Goal: Task Accomplishment & Management: Use online tool/utility

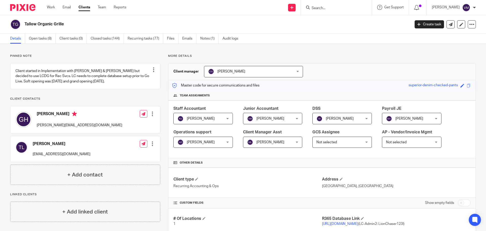
click at [51, 3] on div "Work Email Clients Team Reports Work Email Clients Team Reports Settings" at bounding box center [88, 7] width 92 height 15
click at [52, 7] on link "Work" at bounding box center [51, 7] width 8 height 5
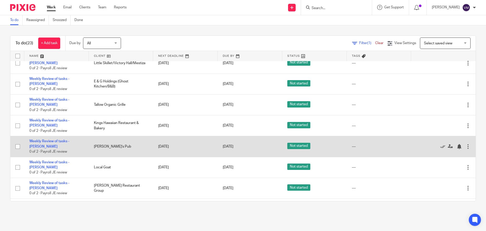
scroll to position [299, 0]
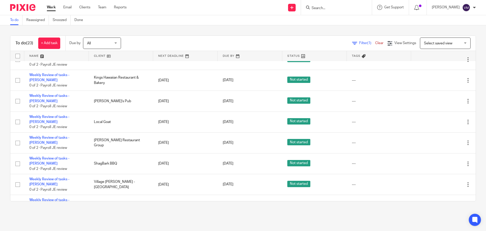
click at [440, 223] on icon at bounding box center [442, 225] width 5 height 5
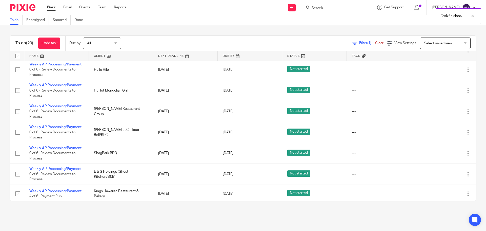
scroll to position [0, 0]
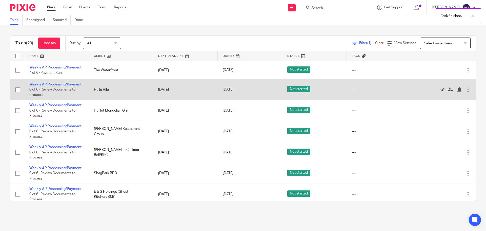
click at [440, 90] on icon at bounding box center [442, 89] width 5 height 5
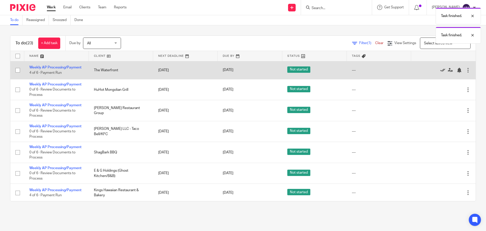
click at [440, 69] on icon at bounding box center [442, 70] width 5 height 5
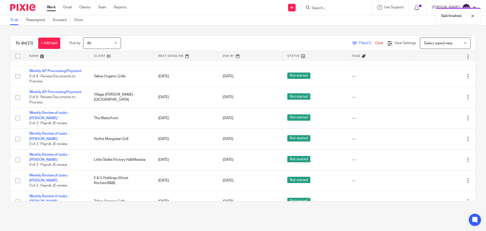
scroll to position [115, 0]
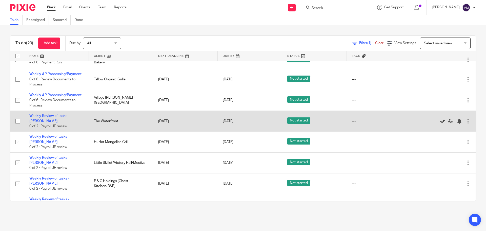
click at [440, 119] on icon at bounding box center [442, 121] width 5 height 5
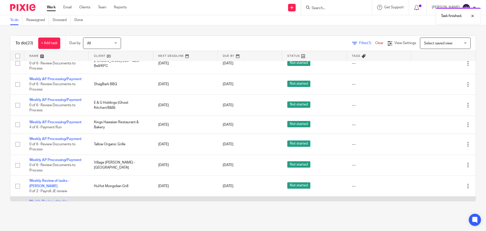
scroll to position [0, 0]
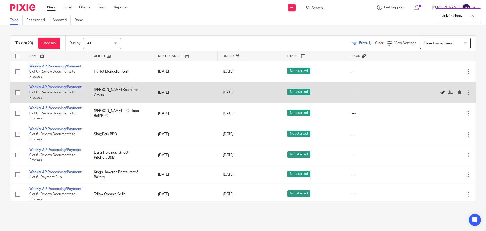
click at [440, 92] on icon at bounding box center [442, 92] width 5 height 5
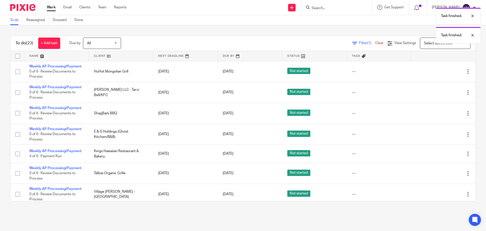
click at [440, 92] on icon at bounding box center [442, 92] width 5 height 5
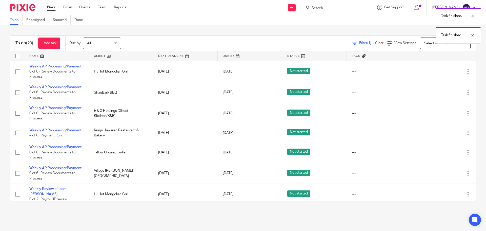
click at [440, 92] on icon at bounding box center [442, 92] width 5 height 5
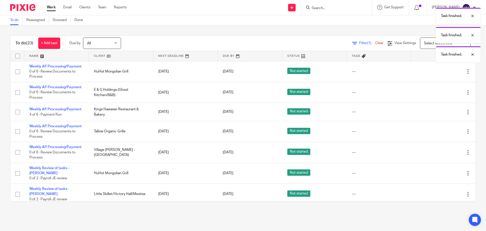
click at [440, 92] on icon at bounding box center [442, 92] width 5 height 5
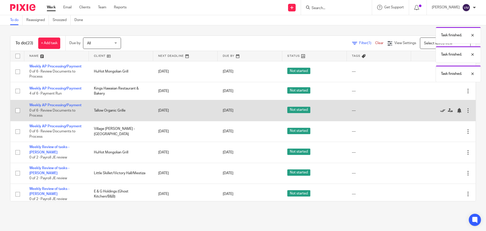
click at [440, 111] on icon at bounding box center [442, 110] width 5 height 5
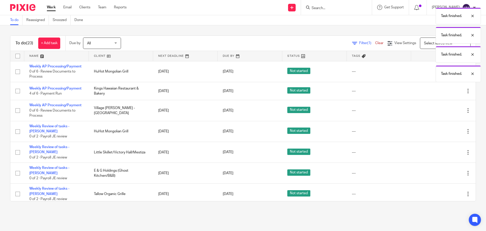
click at [440, 111] on icon at bounding box center [442, 110] width 5 height 5
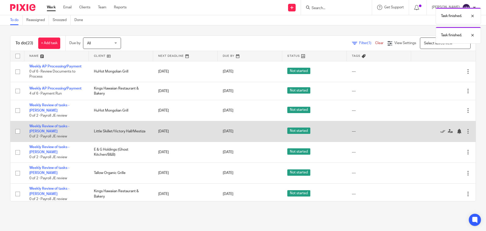
click at [430, 125] on div "Edit task Delete" at bounding box center [443, 131] width 54 height 13
click at [440, 129] on icon at bounding box center [442, 131] width 5 height 5
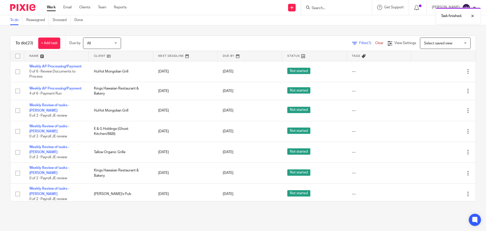
click at [440, 129] on icon at bounding box center [442, 131] width 5 height 5
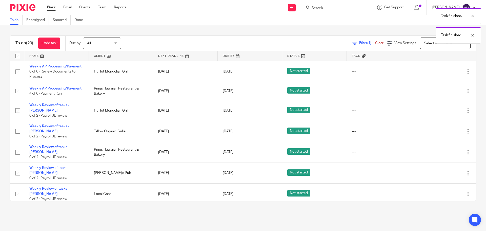
click at [440, 129] on icon at bounding box center [442, 131] width 5 height 5
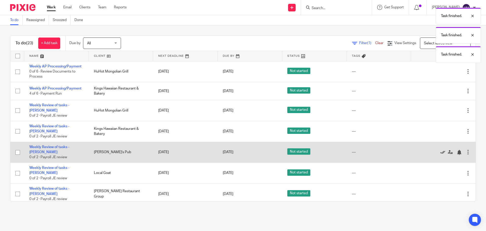
click at [440, 150] on icon at bounding box center [442, 152] width 5 height 5
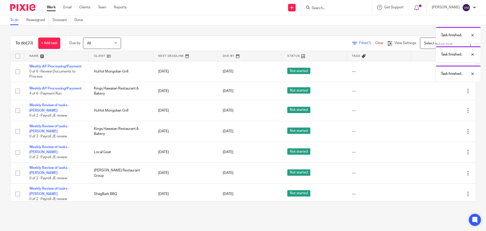
click at [440, 150] on icon at bounding box center [442, 152] width 5 height 5
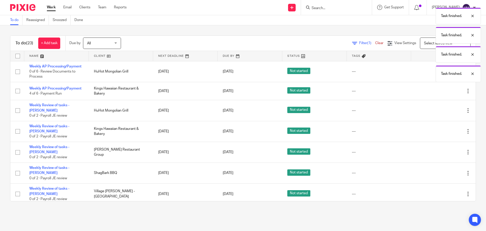
click at [440, 150] on icon at bounding box center [442, 152] width 5 height 5
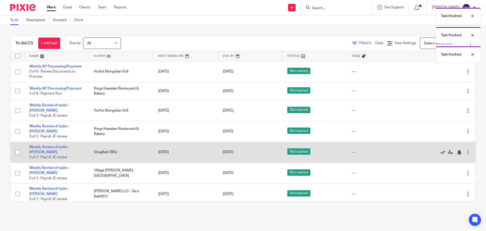
click at [440, 150] on icon at bounding box center [442, 152] width 5 height 5
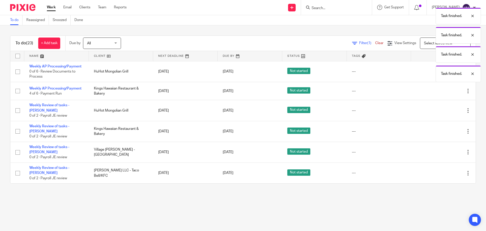
click at [440, 150] on icon at bounding box center [442, 152] width 5 height 5
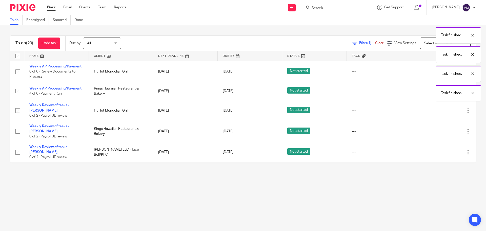
click at [440, 150] on icon at bounding box center [442, 152] width 5 height 5
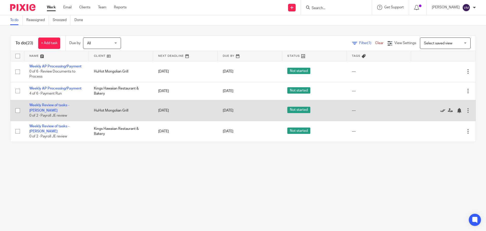
click at [440, 108] on icon at bounding box center [442, 110] width 5 height 5
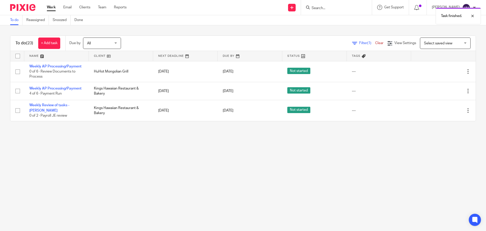
click at [440, 108] on icon at bounding box center [442, 110] width 5 height 5
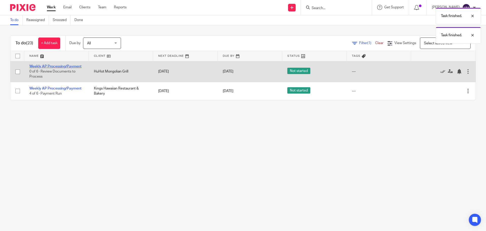
click at [59, 65] on link "Weekly AP Processing/Payment" at bounding box center [55, 67] width 52 height 4
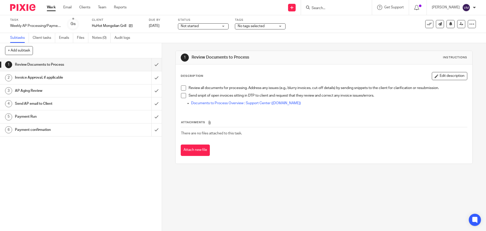
click at [90, 102] on h1 "Send AP email to Client" at bounding box center [59, 104] width 88 height 8
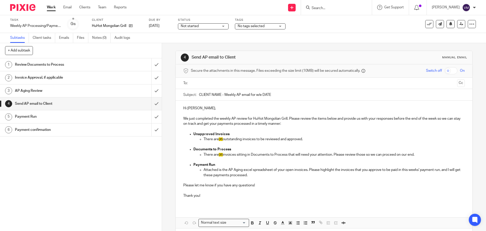
drag, startPoint x: 275, startPoint y: 94, endPoint x: 198, endPoint y: 92, distance: 77.2
click at [199, 92] on input "CLIENT NAME - Weekly AP email for w/e DATE" at bounding box center [332, 94] width 266 height 11
drag, startPoint x: 192, startPoint y: 115, endPoint x: 185, endPoint y: 110, distance: 9.3
click at [191, 115] on p at bounding box center [323, 113] width 281 height 5
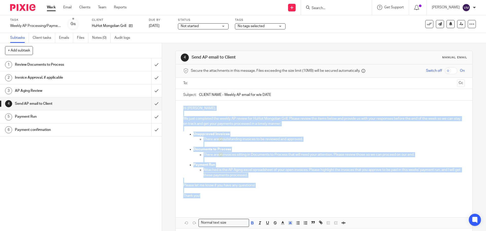
drag, startPoint x: 182, startPoint y: 108, endPoint x: 205, endPoint y: 195, distance: 90.4
click at [205, 195] on div "Hi Matt, We just completed the weekly AP review for HuHot Mongolian Grill. Plea…" at bounding box center [324, 154] width 297 height 106
copy div "Hi Matt, We just completed the weekly AP review for HuHot Mongolian Grill. Plea…"
click at [153, 67] on input "submit" at bounding box center [81, 64] width 162 height 13
click at [151, 78] on input "submit" at bounding box center [81, 77] width 162 height 13
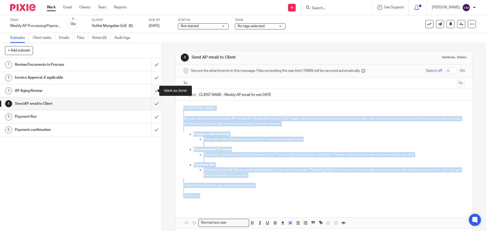
click at [151, 88] on input "submit" at bounding box center [81, 90] width 162 height 13
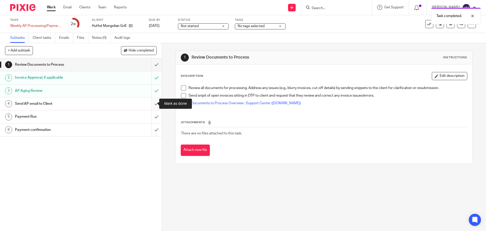
click at [154, 105] on input "submit" at bounding box center [81, 103] width 162 height 13
click at [51, 6] on link "Work" at bounding box center [51, 7] width 9 height 5
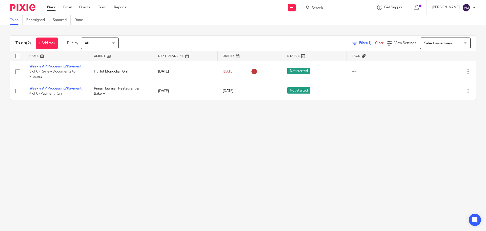
click at [153, 158] on main "To do Reassigned Snoozed Done To do (2) + Add task Due by All All Today Tomorro…" at bounding box center [243, 115] width 486 height 231
click at [331, 10] on input "Search" at bounding box center [334, 8] width 46 height 5
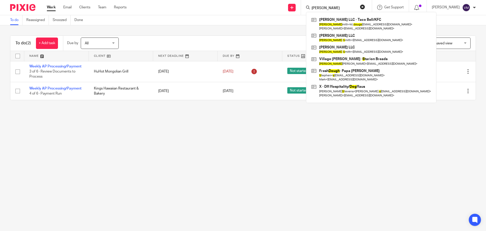
type input "doug s"
